Goal: Information Seeking & Learning: Learn about a topic

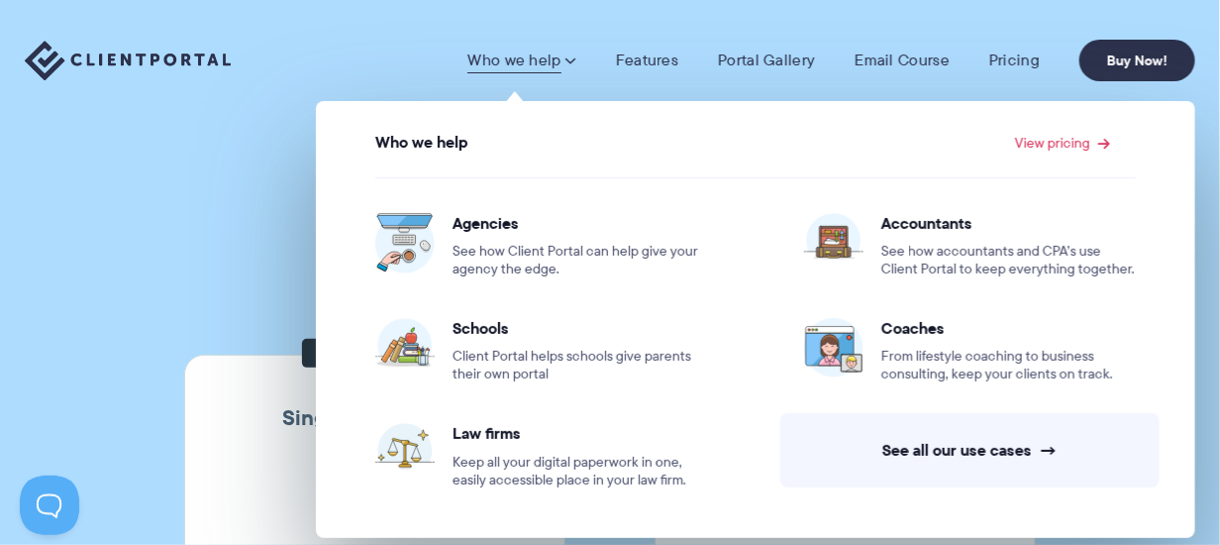
click at [545, 63] on link "Who we help" at bounding box center [521, 61] width 108 height 20
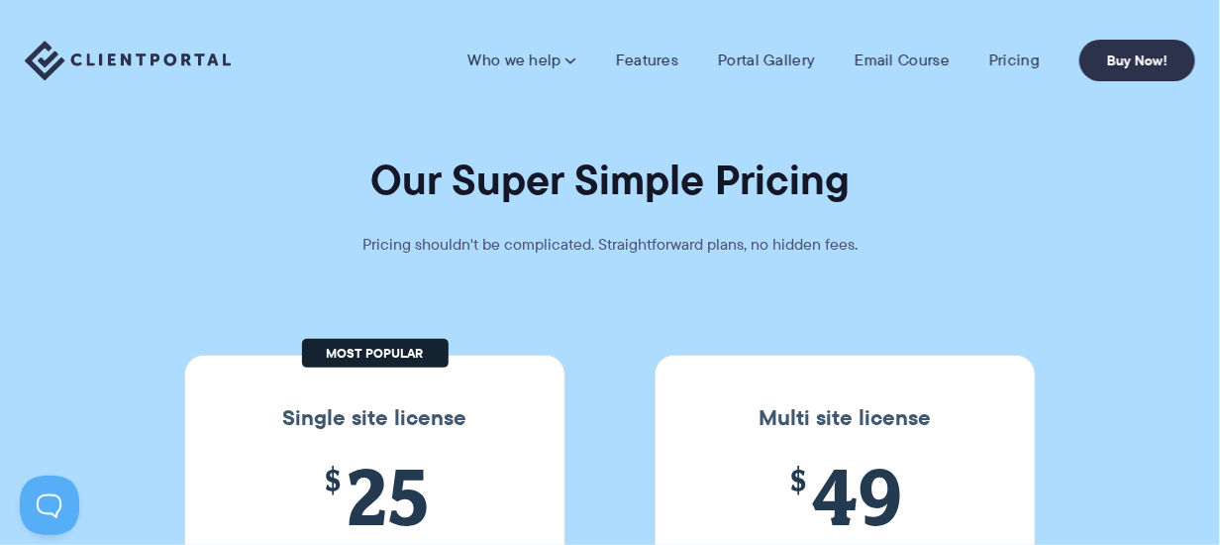
click at [545, 62] on link "Who we help" at bounding box center [521, 61] width 108 height 20
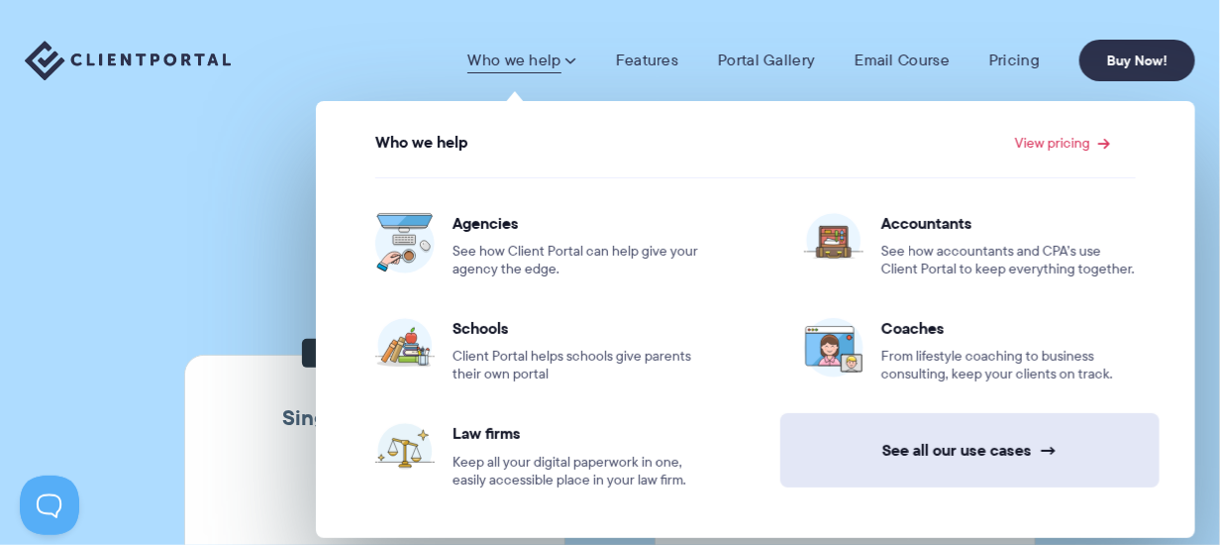
click at [935, 449] on link "See all our use cases →" at bounding box center [969, 450] width 379 height 74
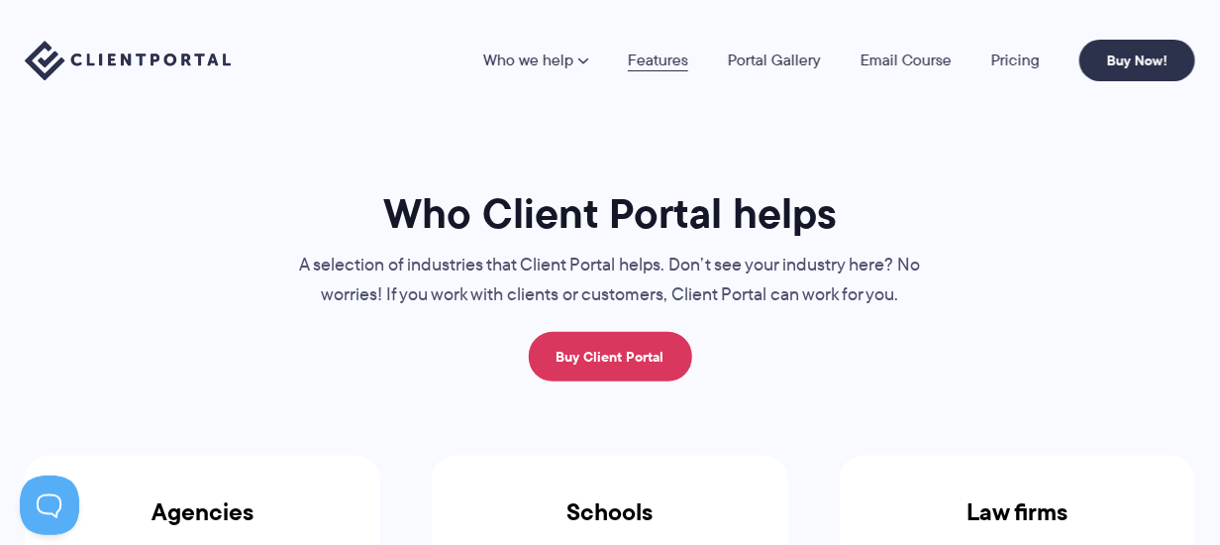
click at [653, 61] on link "Features" at bounding box center [658, 60] width 60 height 16
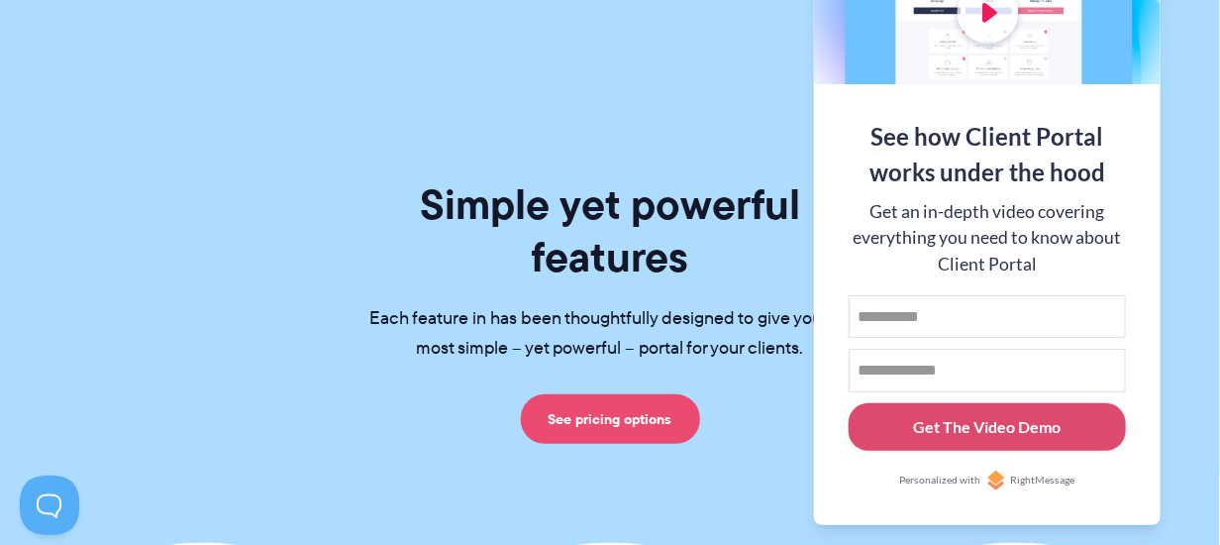
click at [575, 394] on link "See pricing options" at bounding box center [610, 419] width 179 height 50
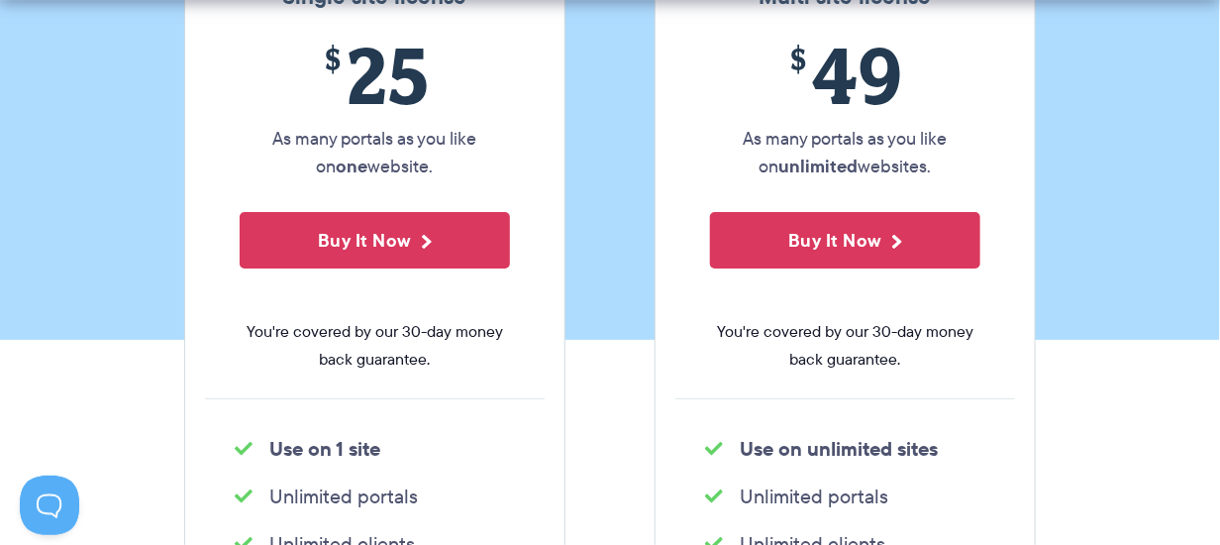
scroll to position [327, 0]
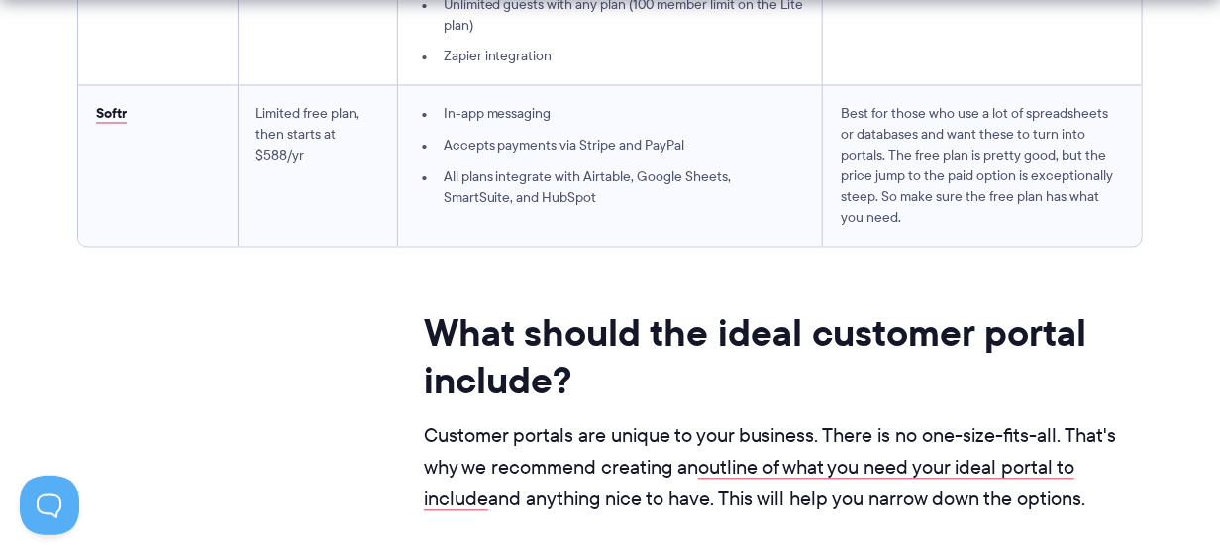
scroll to position [6479, 0]
